Goal: Information Seeking & Learning: Check status

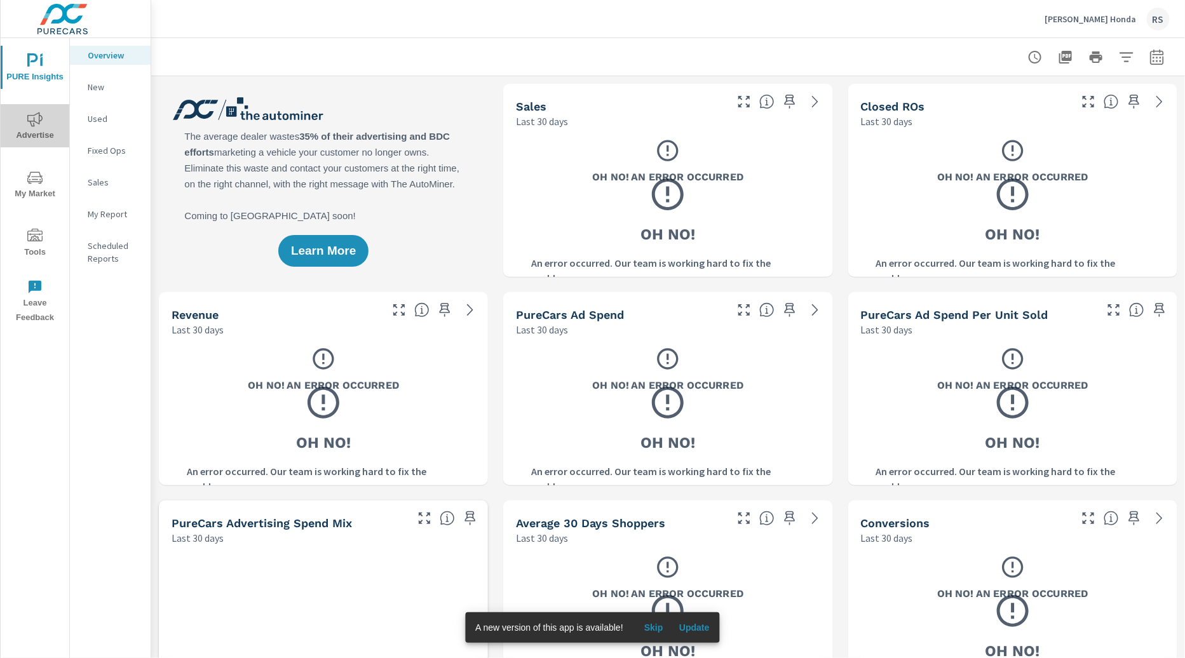
click at [46, 121] on span "Advertise" at bounding box center [34, 127] width 61 height 31
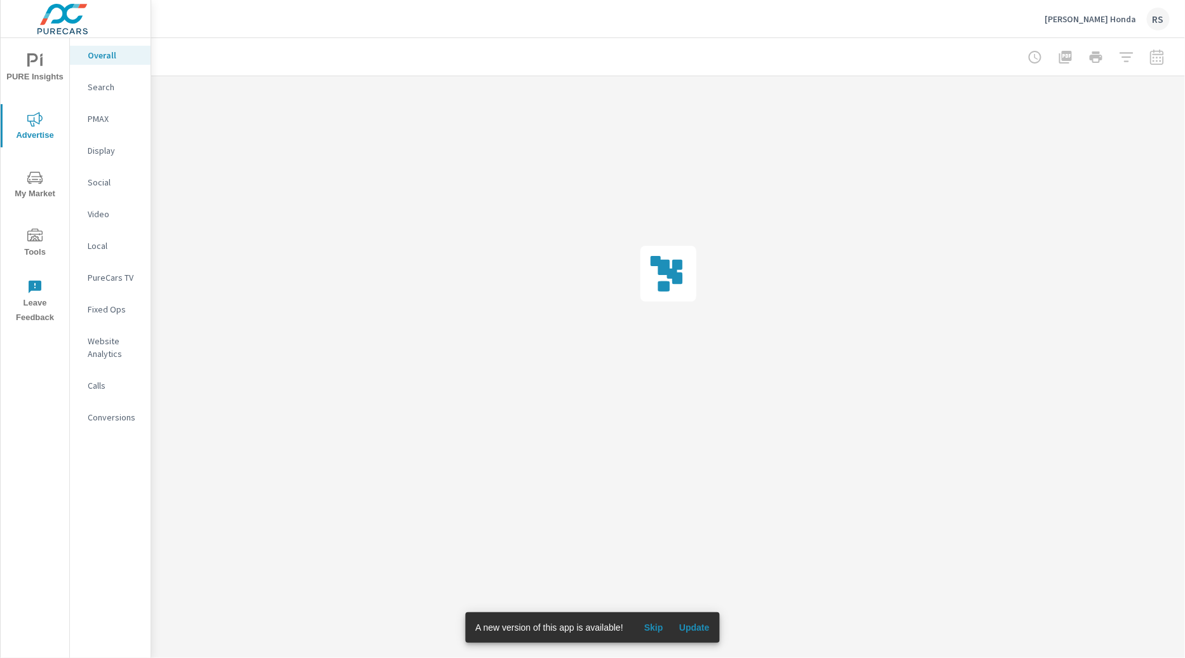
click at [1156, 58] on div at bounding box center [1096, 56] width 147 height 25
click at [651, 624] on span "Skip" at bounding box center [654, 627] width 31 height 11
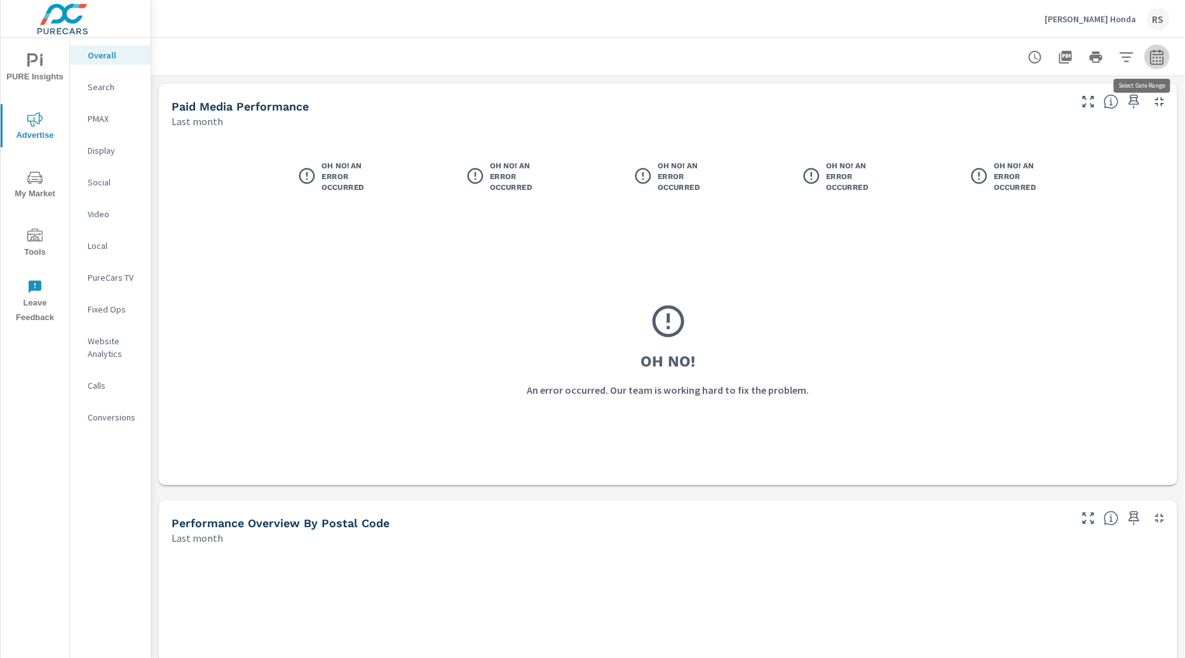
click at [1150, 53] on icon "button" at bounding box center [1157, 57] width 15 height 15
select select "Last month"
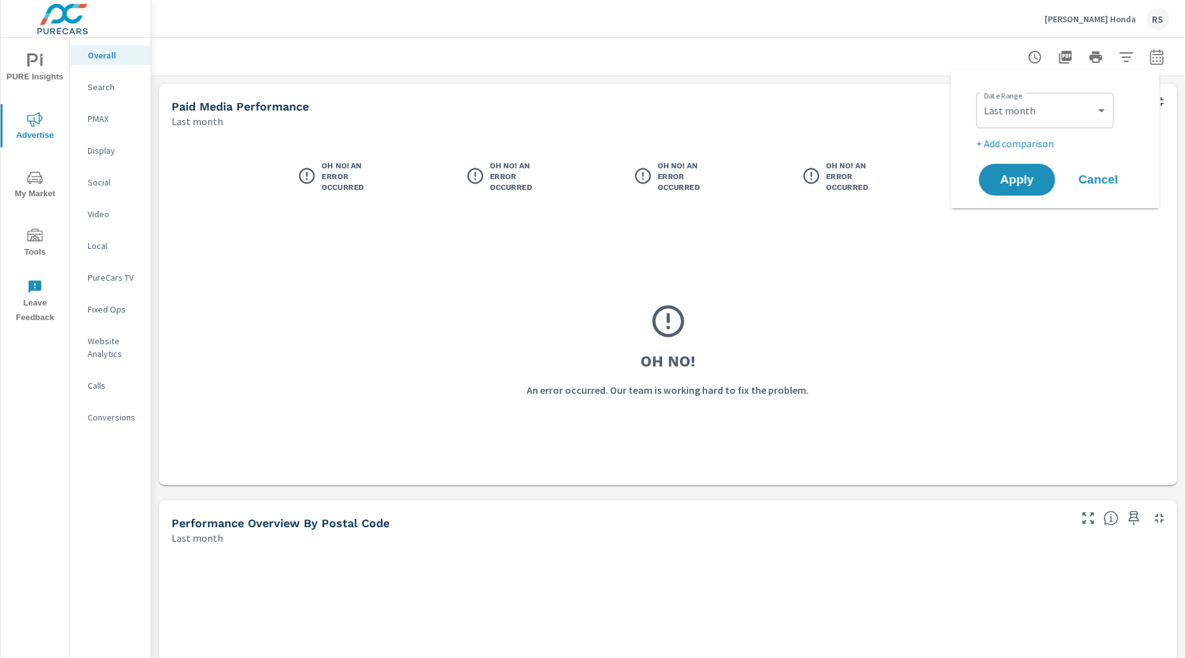
click at [1038, 147] on p "+ Add comparison" at bounding box center [1058, 143] width 163 height 15
select select "Previous period"
click at [1032, 215] on span "Apply" at bounding box center [1018, 216] width 52 height 12
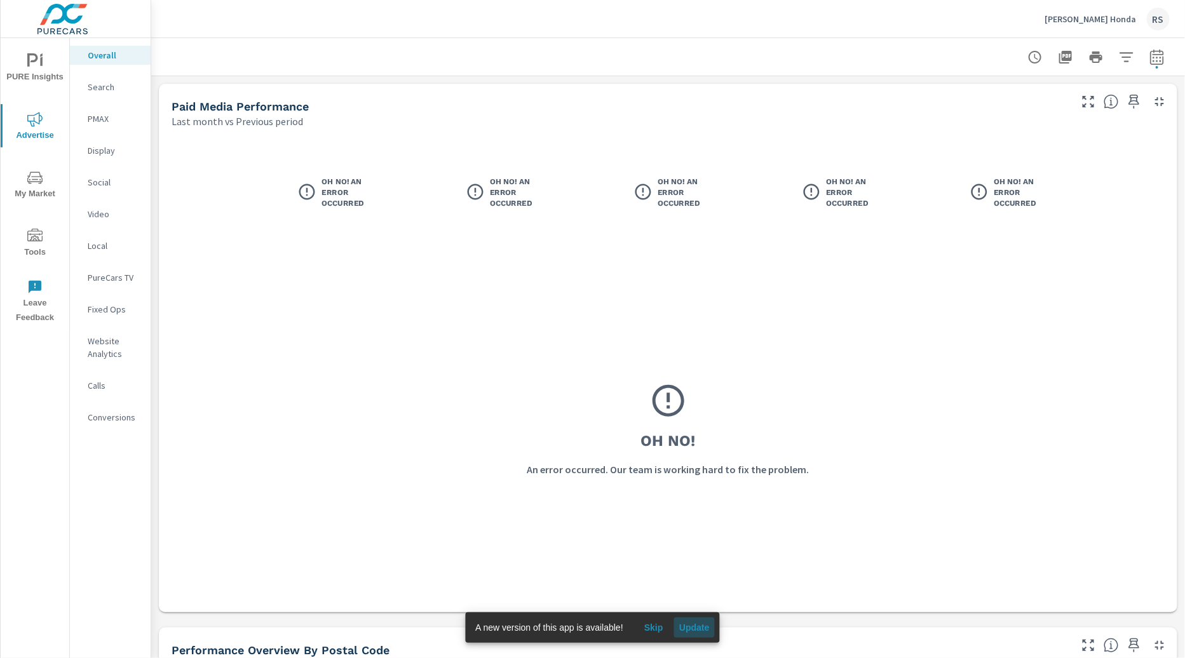
click at [699, 628] on span "Update" at bounding box center [694, 627] width 31 height 11
